Goal: Information Seeking & Learning: Learn about a topic

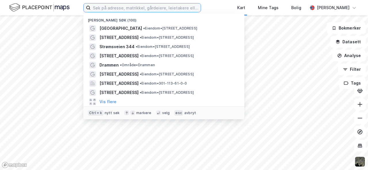
click at [147, 8] on input at bounding box center [146, 7] width 110 height 9
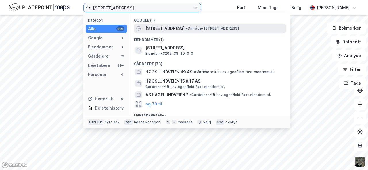
type input "[STREET_ADDRESS]"
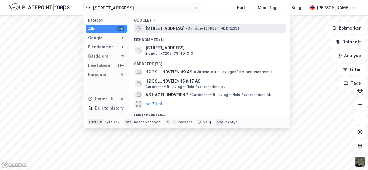
click at [175, 25] on span "[STREET_ADDRESS]" at bounding box center [164, 28] width 39 height 7
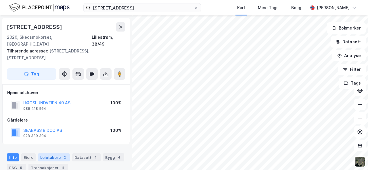
click at [59, 154] on div "Leietakere 2" at bounding box center [54, 158] width 32 height 8
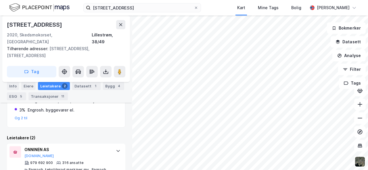
scroll to position [143, 0]
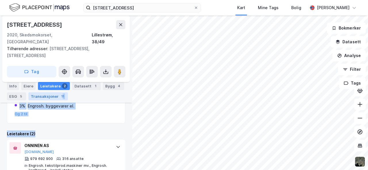
drag, startPoint x: 95, startPoint y: 127, endPoint x: 60, endPoint y: 96, distance: 46.8
click at [60, 96] on div "Info Eiere Leietakere 2 Datasett 1 Bygg 4 ESG 5 Transaksjoner 11 Leietakere ett…" at bounding box center [66, 112] width 118 height 216
click at [60, 96] on div "11" at bounding box center [63, 97] width 6 height 6
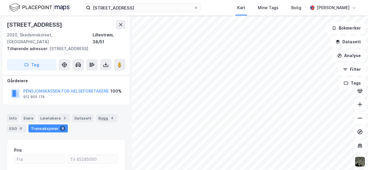
scroll to position [33, 0]
click at [62, 115] on div "2" at bounding box center [65, 118] width 6 height 6
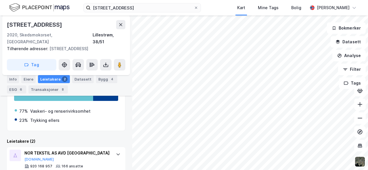
scroll to position [108, 0]
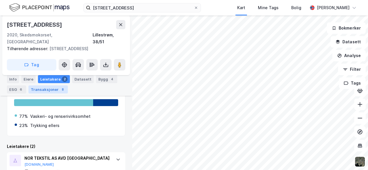
click at [39, 88] on div "Transaksjoner 8" at bounding box center [47, 90] width 39 height 8
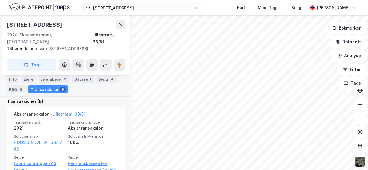
scroll to position [166, 0]
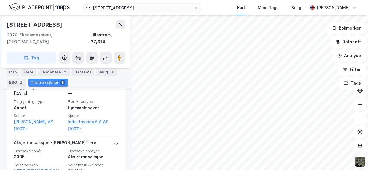
scroll to position [283, 0]
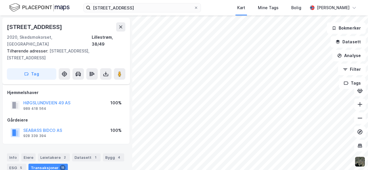
scroll to position [109, 0]
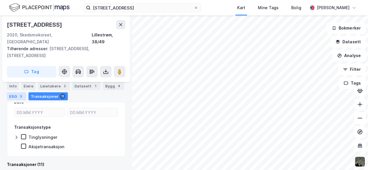
click at [16, 98] on div "ESG 5" at bounding box center [16, 97] width 19 height 8
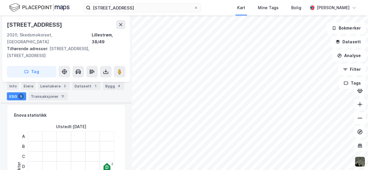
scroll to position [75, 0]
